Goal: Find specific page/section: Find specific page/section

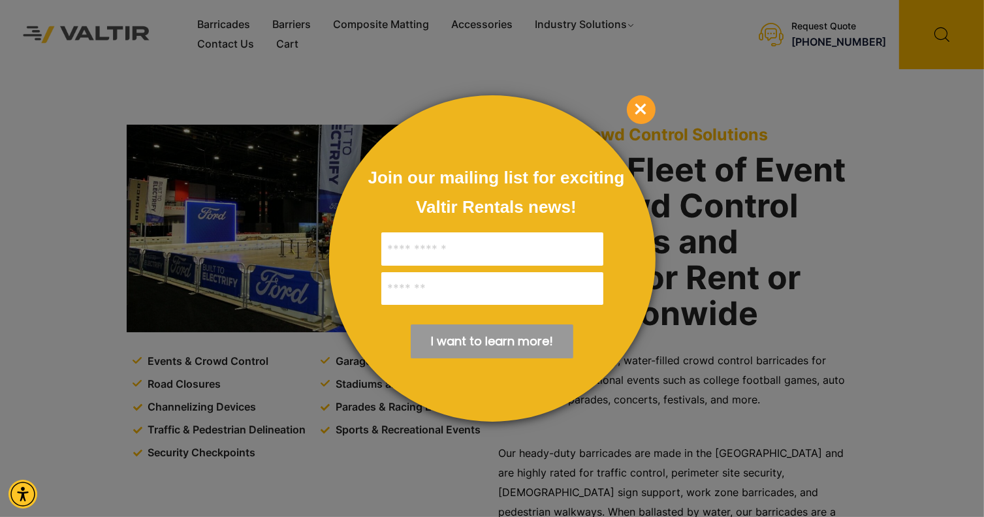
click at [223, 24] on div at bounding box center [492, 258] width 984 height 517
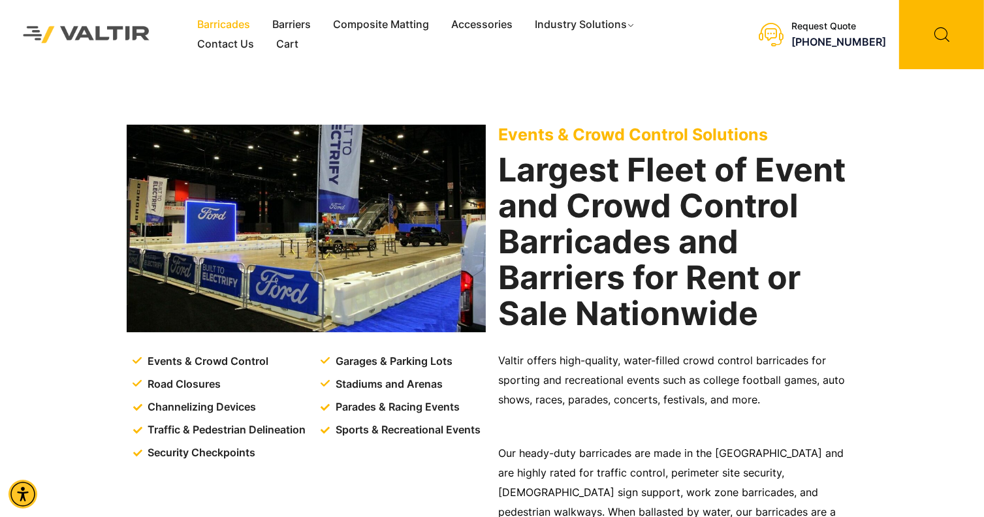
click at [219, 25] on link "Barricades" at bounding box center [223, 25] width 75 height 20
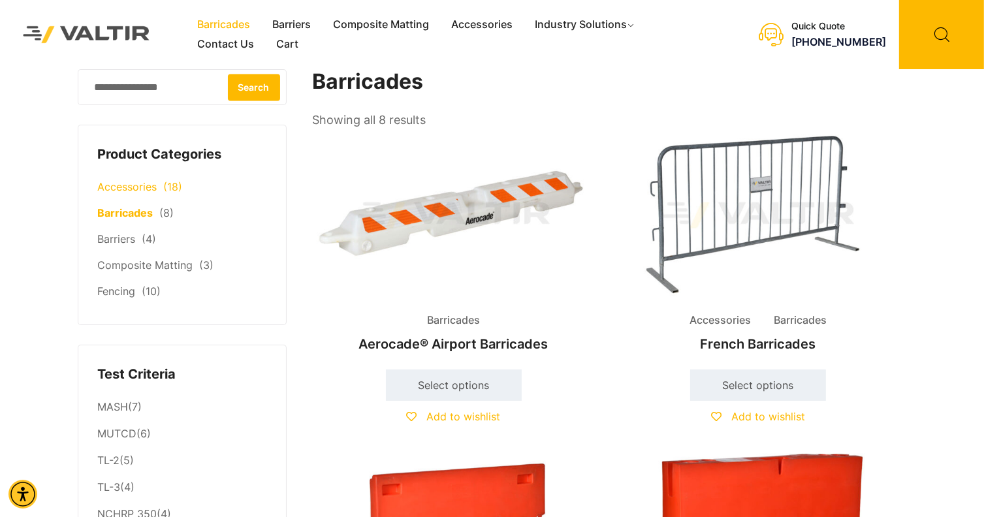
click at [125, 184] on link "Accessories" at bounding box center [127, 186] width 59 height 13
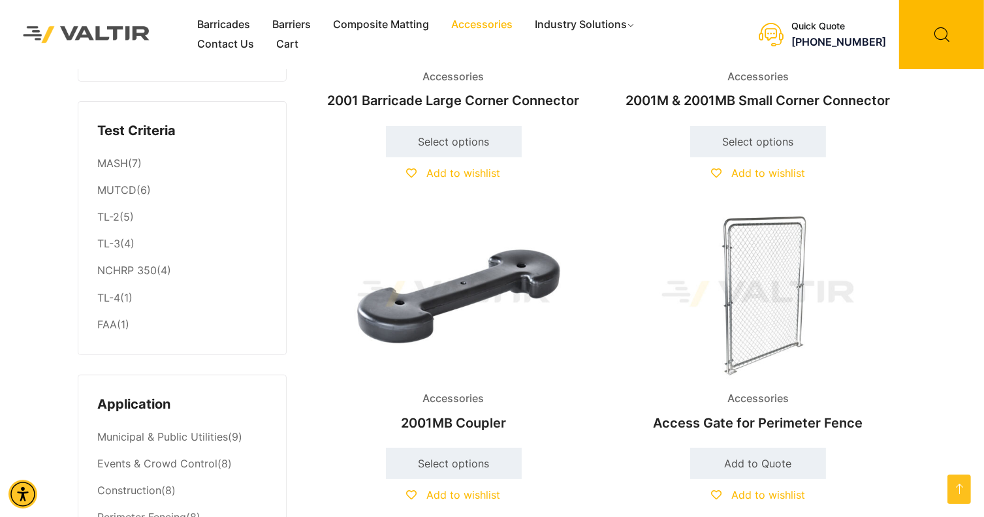
scroll to position [131, 0]
